Goal: Information Seeking & Learning: Learn about a topic

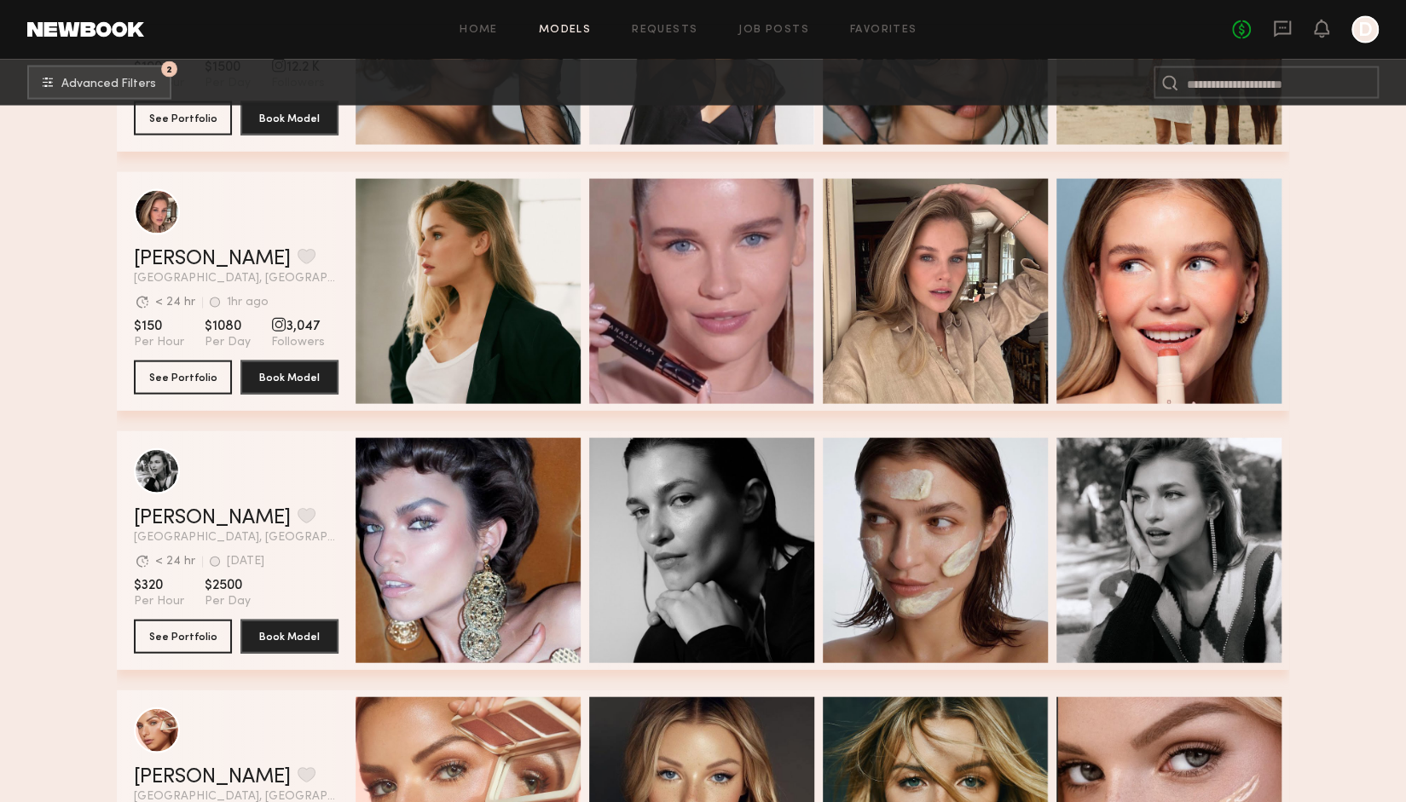
scroll to position [6758, 0]
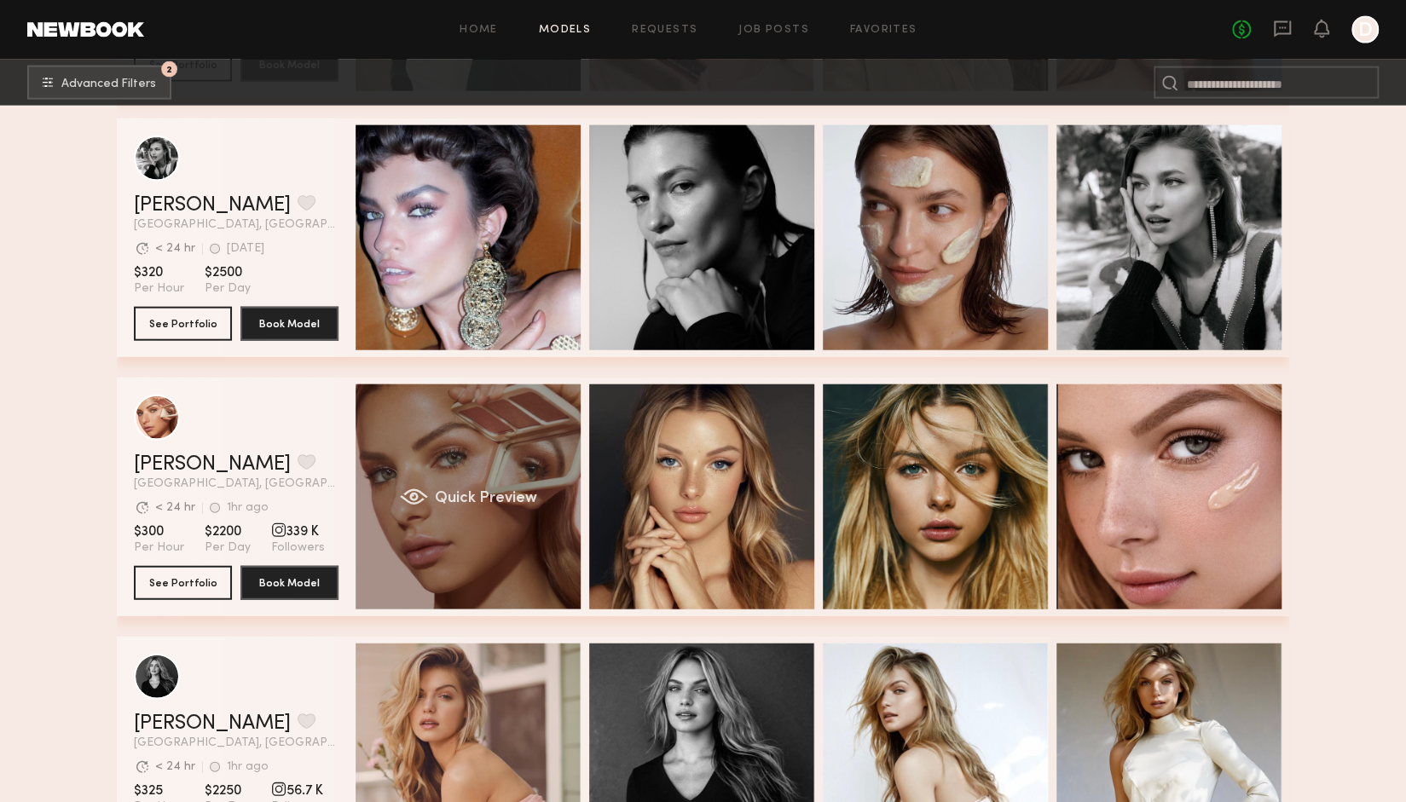
click at [424, 446] on div "Quick Preview" at bounding box center [467, 496] width 225 height 225
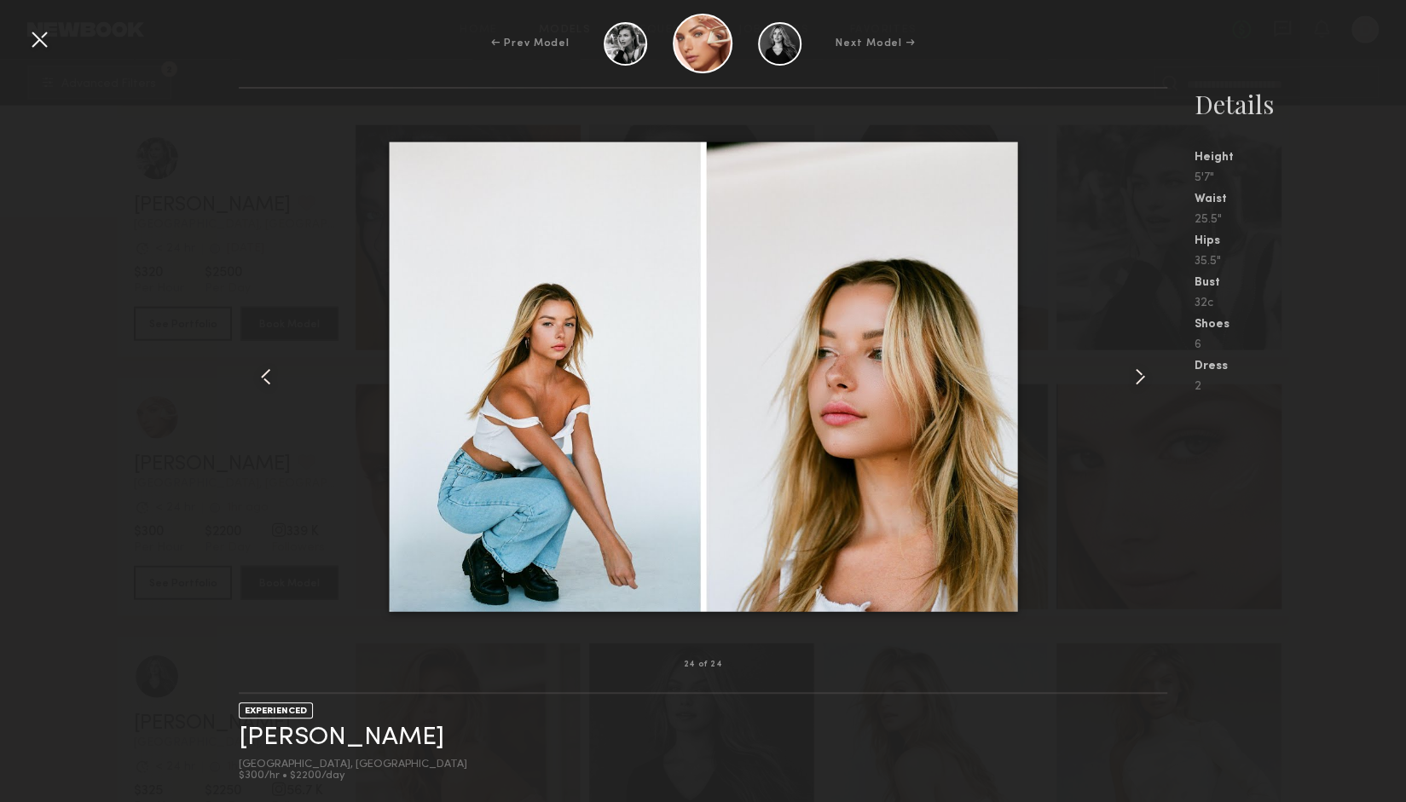
click at [1129, 372] on common-icon at bounding box center [1139, 376] width 27 height 27
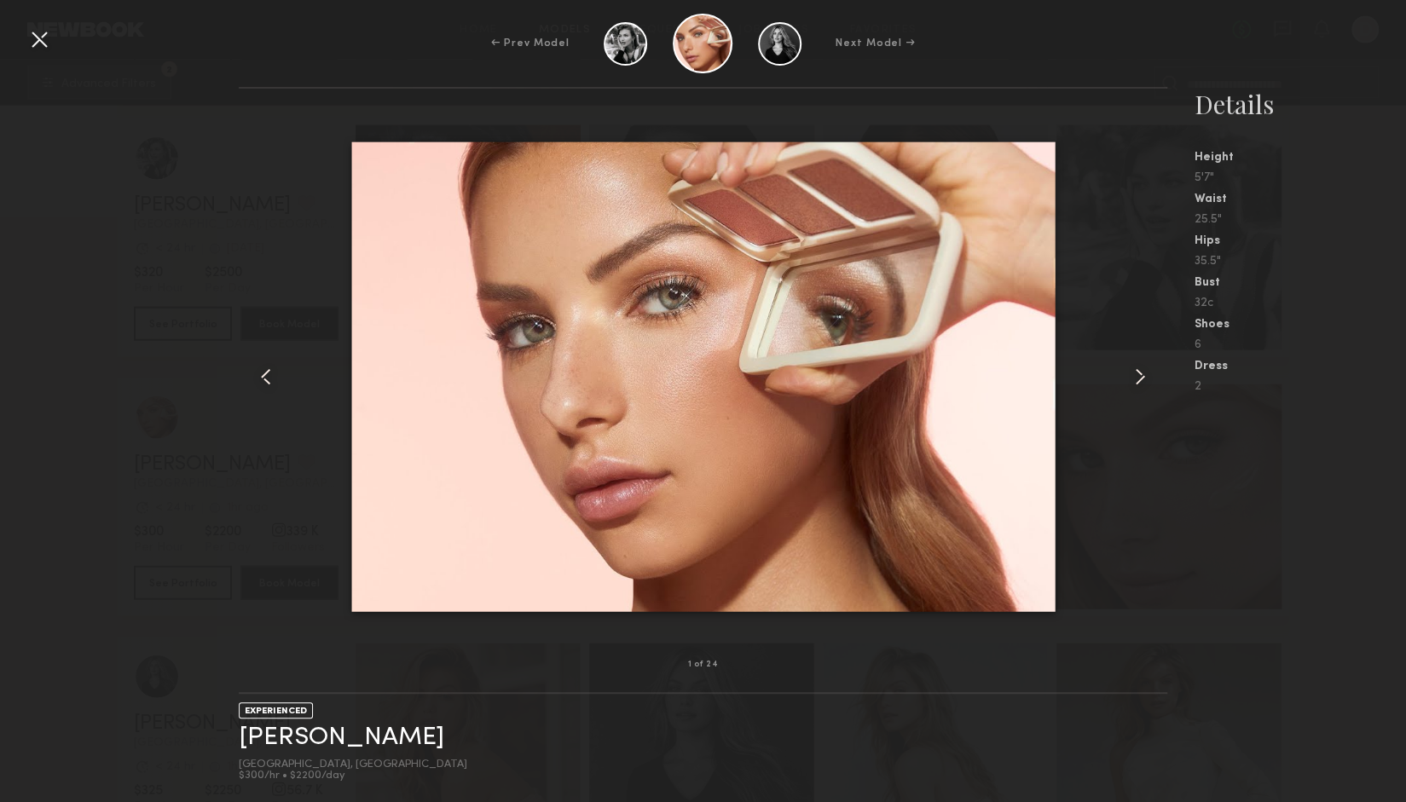
click at [1129, 372] on common-icon at bounding box center [1139, 376] width 27 height 27
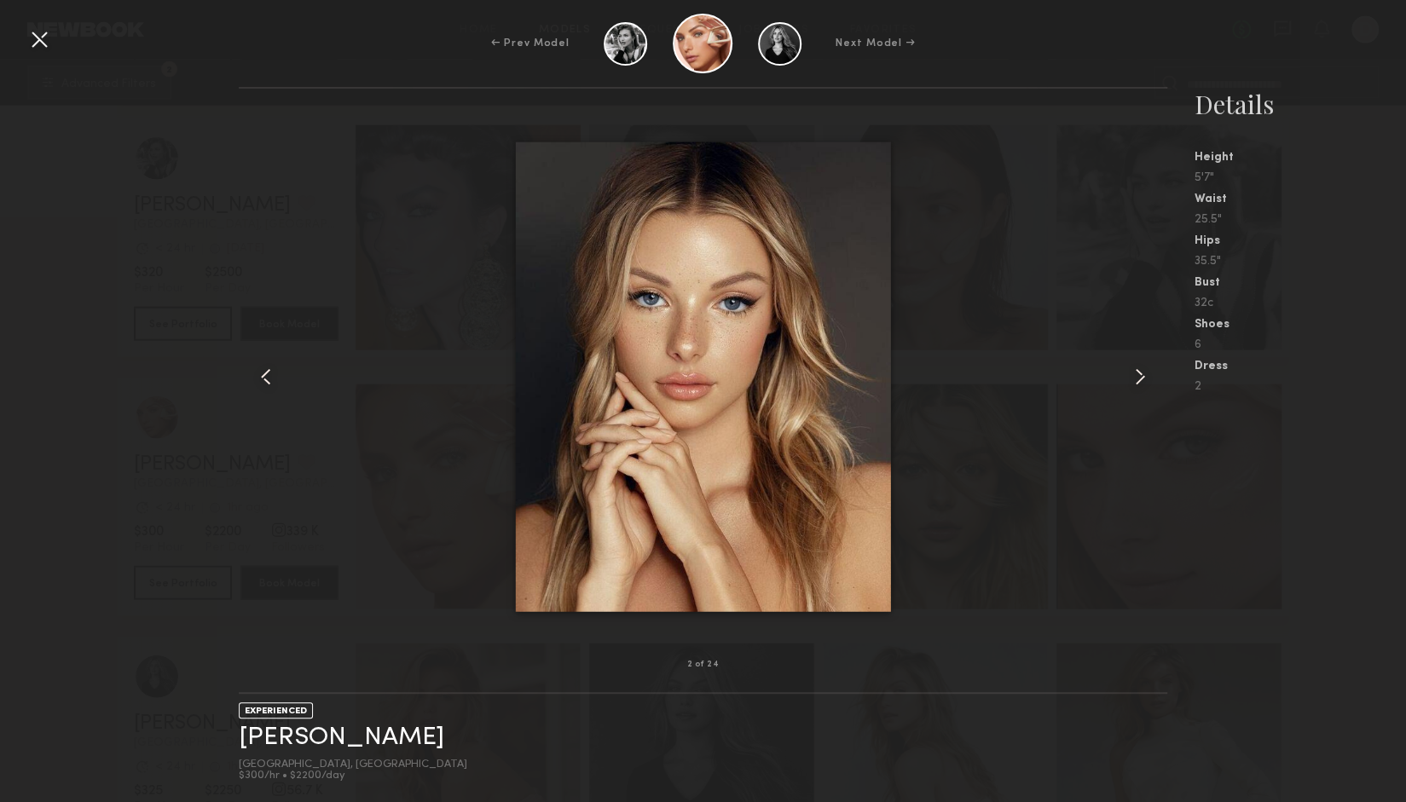
click at [1129, 372] on common-icon at bounding box center [1139, 376] width 27 height 27
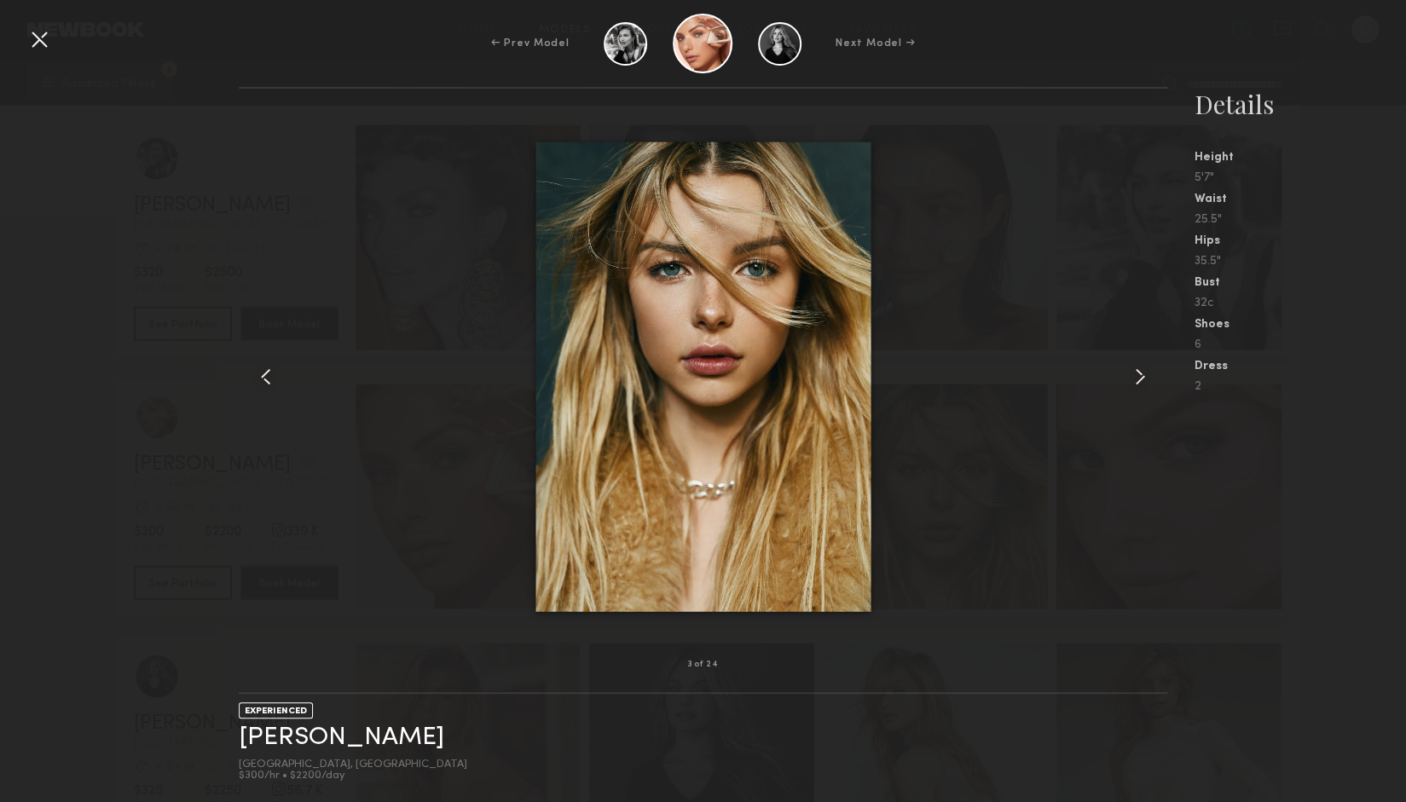
click at [1129, 372] on common-icon at bounding box center [1139, 376] width 27 height 27
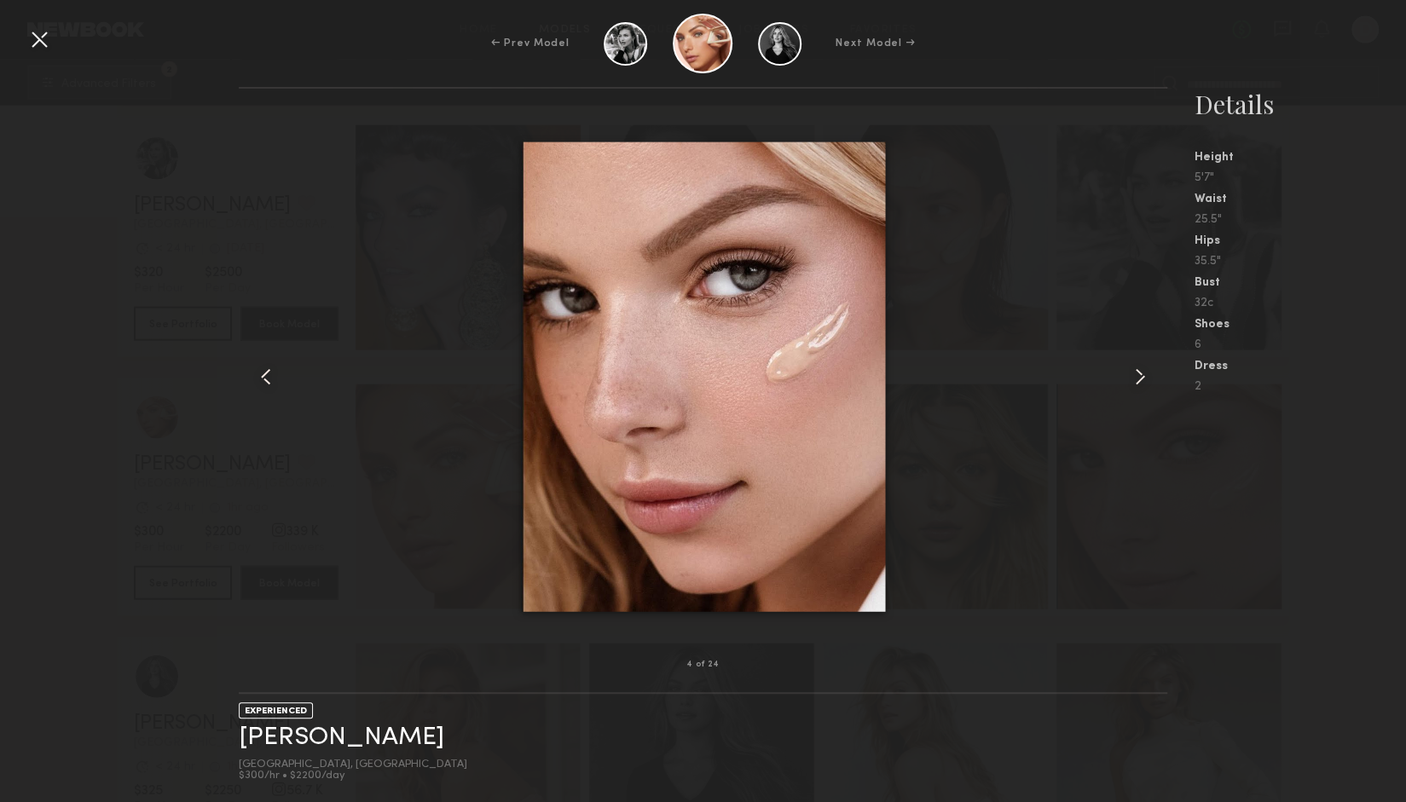
click at [1049, 216] on div at bounding box center [702, 377] width 927 height 522
click at [43, 50] on div at bounding box center [39, 39] width 27 height 27
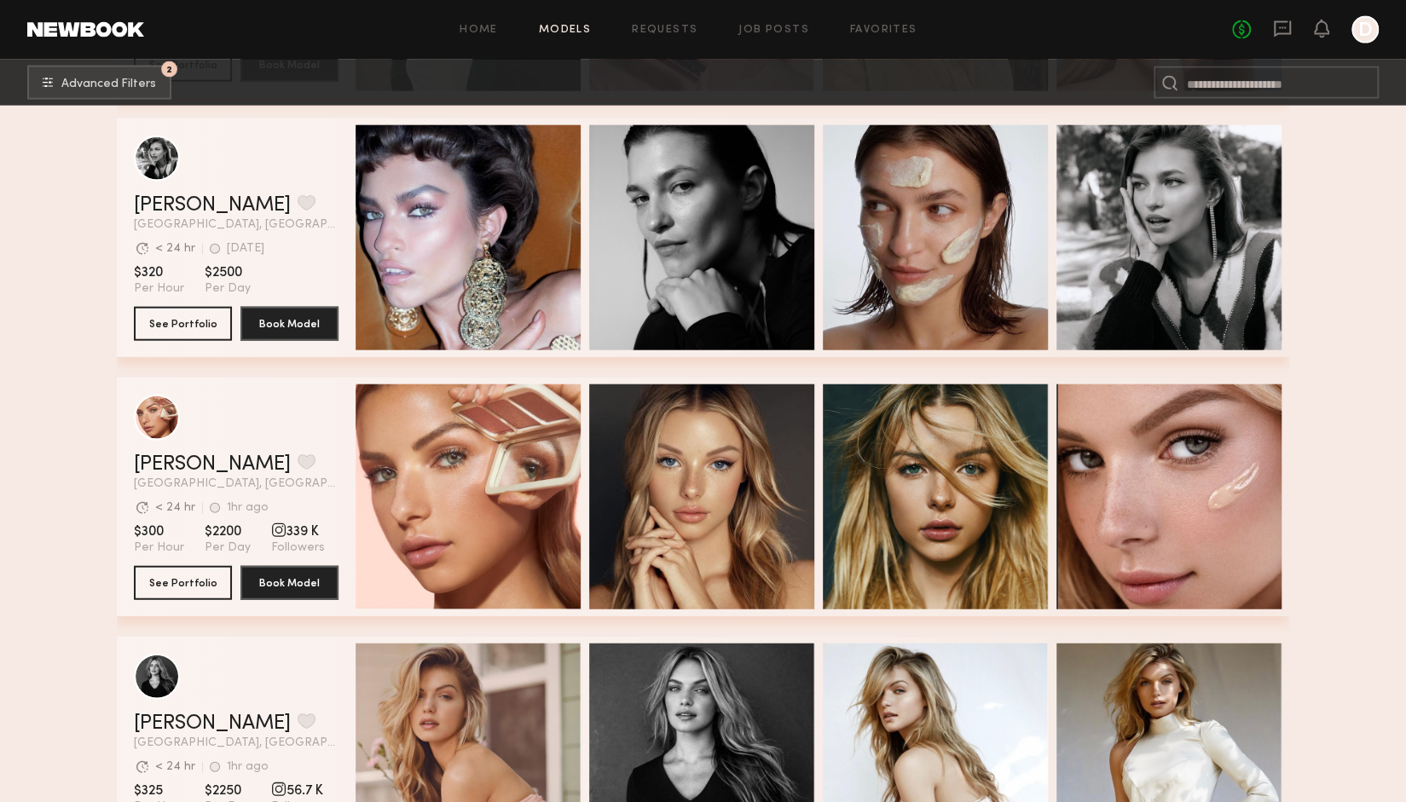
scroll to position [7070, 0]
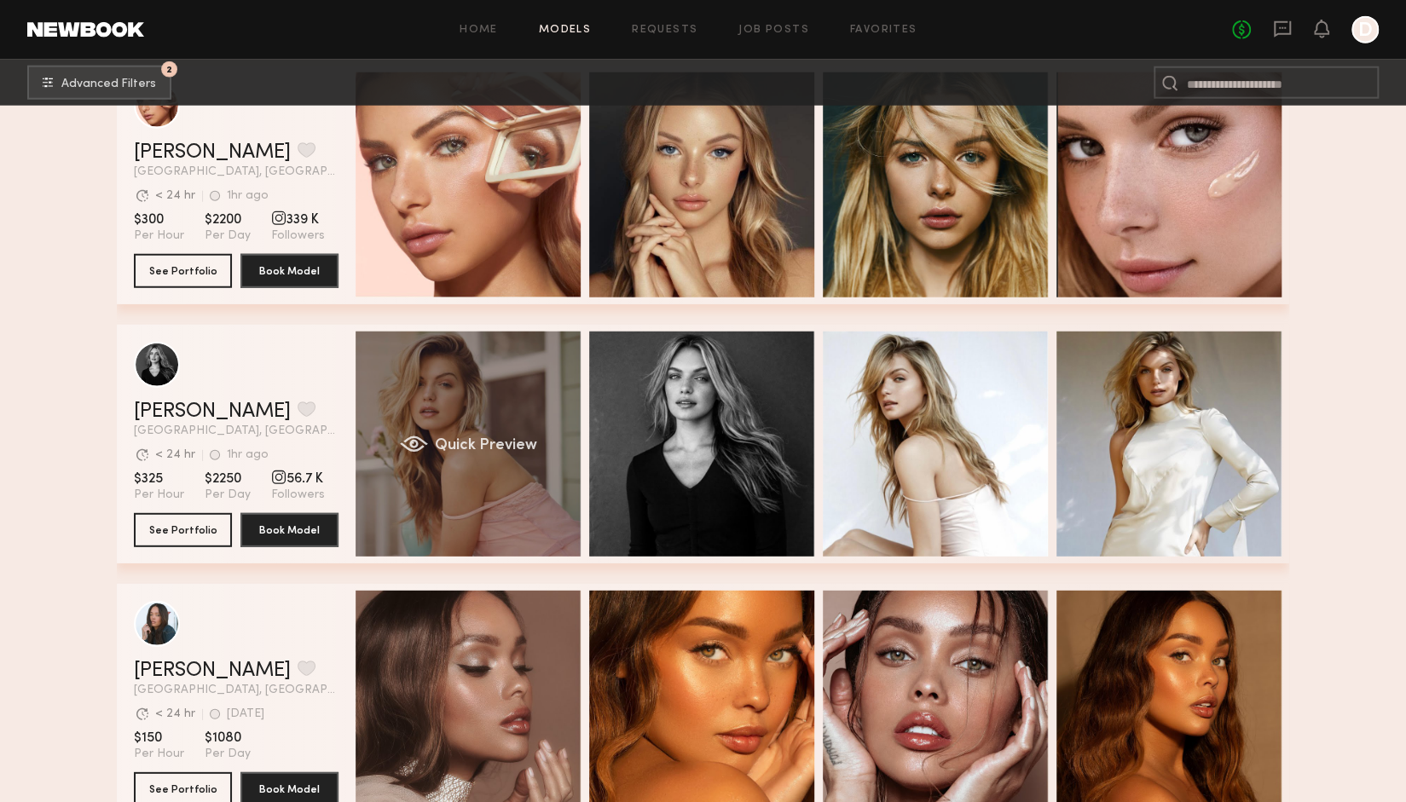
click at [421, 396] on div "Quick Preview" at bounding box center [467, 444] width 225 height 225
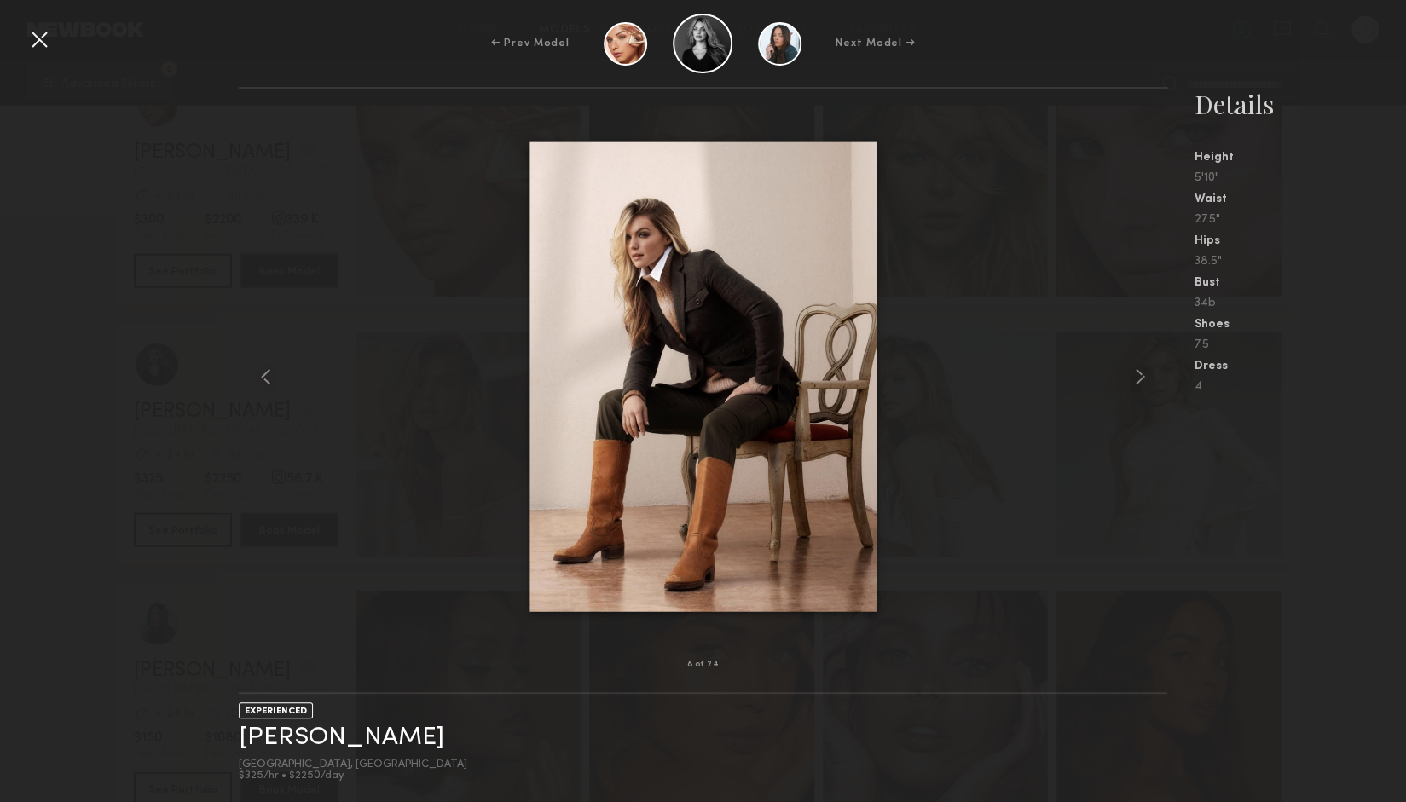
click at [401, 451] on div at bounding box center [702, 377] width 927 height 522
click at [13, 25] on div "← Prev Model Next Model →" at bounding box center [703, 44] width 1406 height 60
click at [32, 47] on div at bounding box center [39, 39] width 27 height 27
